Goal: Task Accomplishment & Management: Complete application form

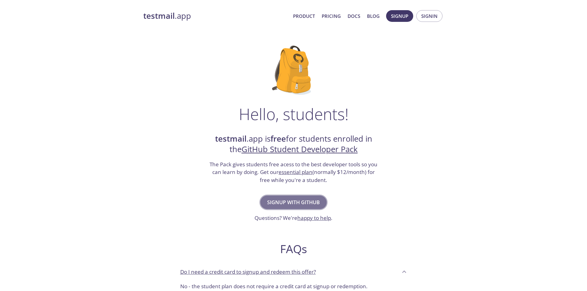
click at [287, 202] on span "Signup with GitHub" at bounding box center [293, 202] width 53 height 9
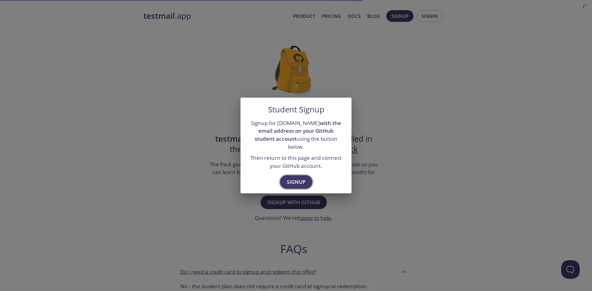
click at [296, 180] on span "Signup" at bounding box center [296, 182] width 19 height 9
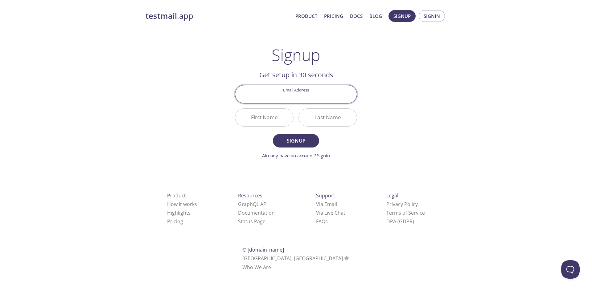
click at [285, 96] on input "Email Address" at bounding box center [295, 94] width 121 height 18
click at [296, 95] on input "Email Address" at bounding box center [295, 94] width 121 height 18
click at [327, 93] on input "202303676" at bounding box center [295, 94] width 121 height 18
type input "[EMAIL_ADDRESS][DOMAIN_NAME]"
click at [282, 124] on input "First Name" at bounding box center [264, 118] width 58 height 18
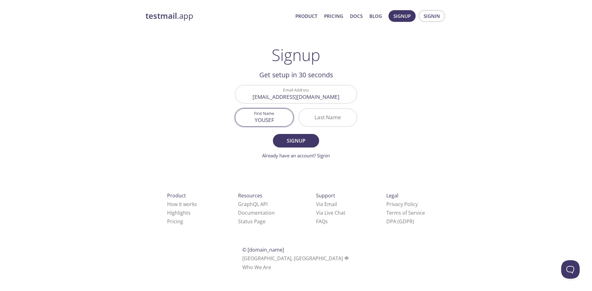
type input "YOUSEF"
click at [326, 119] on input "Last Name" at bounding box center [328, 118] width 58 height 18
type input "HAMOUDA"
click at [314, 137] on button "Signup" at bounding box center [296, 141] width 46 height 14
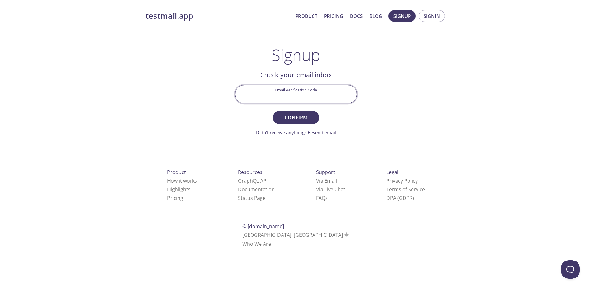
click at [323, 98] on input "Email Verification Code" at bounding box center [295, 94] width 121 height 18
paste input "EMYKXSH"
type input "EMYKXSH"
click at [281, 116] on span "Confirm" at bounding box center [295, 117] width 33 height 9
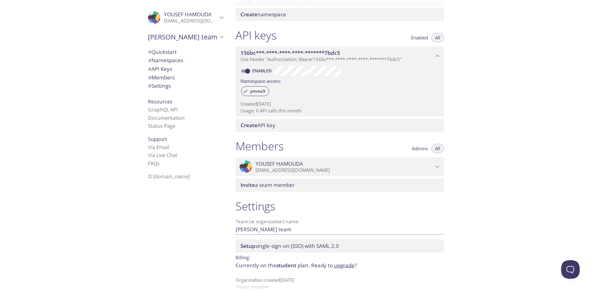
scroll to position [147, 0]
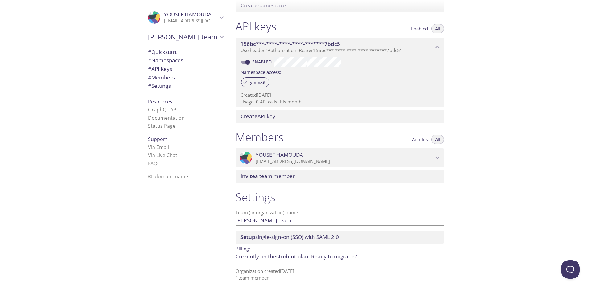
click at [396, 164] on p "[EMAIL_ADDRESS][DOMAIN_NAME]" at bounding box center [344, 161] width 178 height 6
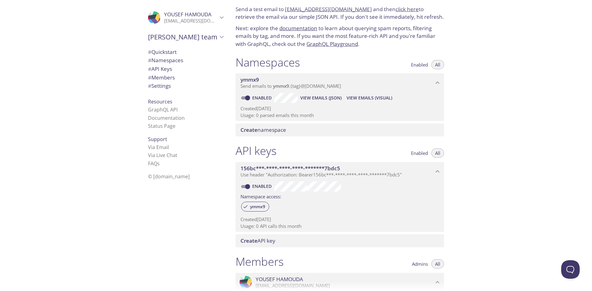
scroll to position [0, 0]
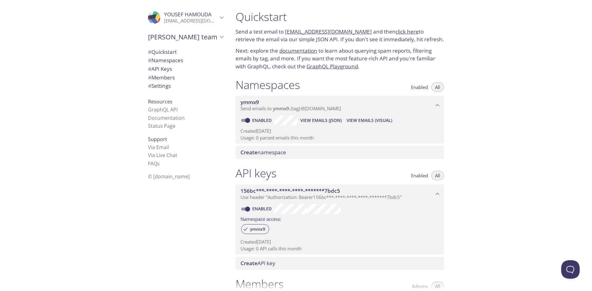
click at [184, 71] on span "# API Keys" at bounding box center [185, 69] width 75 height 8
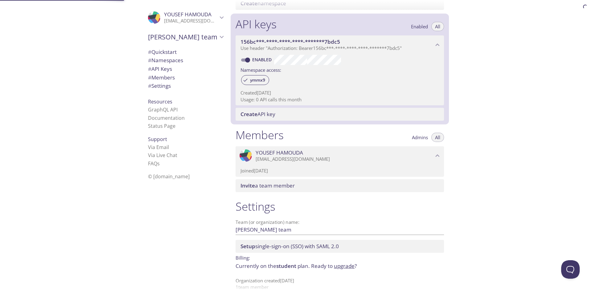
scroll to position [158, 0]
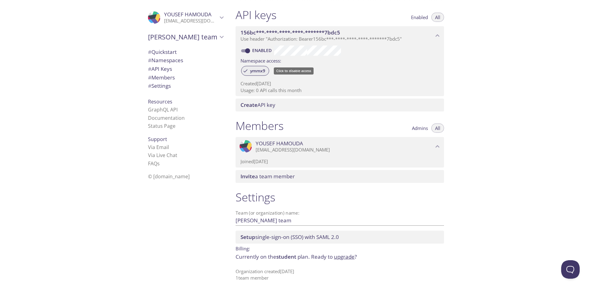
click at [260, 71] on span "ymmx9" at bounding box center [257, 71] width 22 height 6
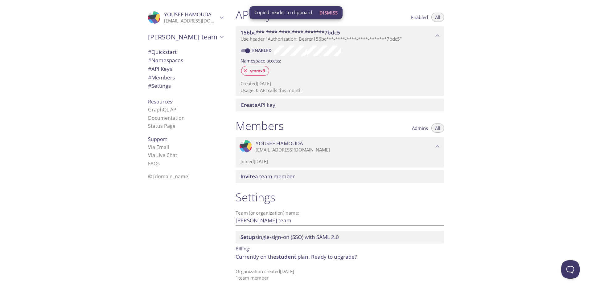
click at [370, 78] on div "Created [DATE] Usage: 0 API calls this month" at bounding box center [339, 86] width 198 height 16
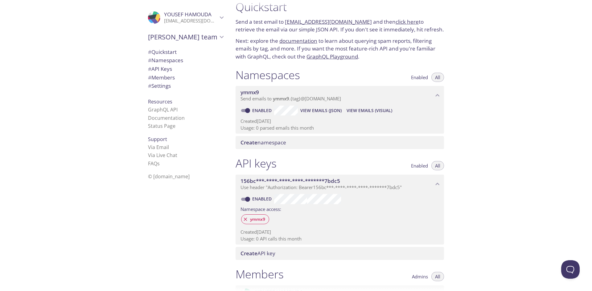
scroll to position [0, 0]
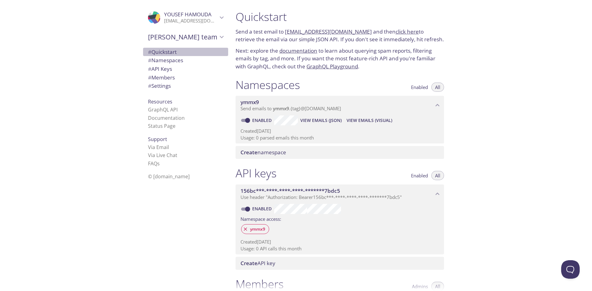
click at [179, 55] on span "# Quickstart" at bounding box center [185, 52] width 75 height 8
